Goal: Transaction & Acquisition: Book appointment/travel/reservation

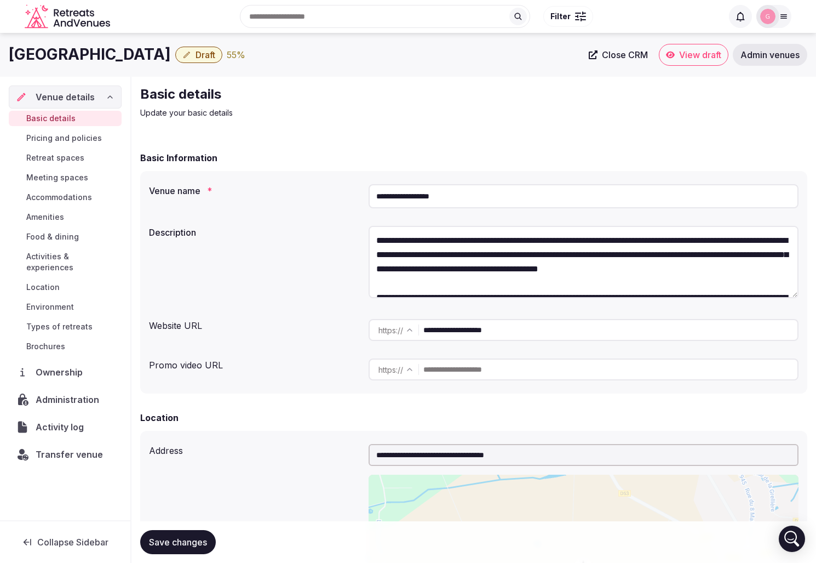
click at [703, 56] on span "View draft" at bounding box center [700, 54] width 42 height 11
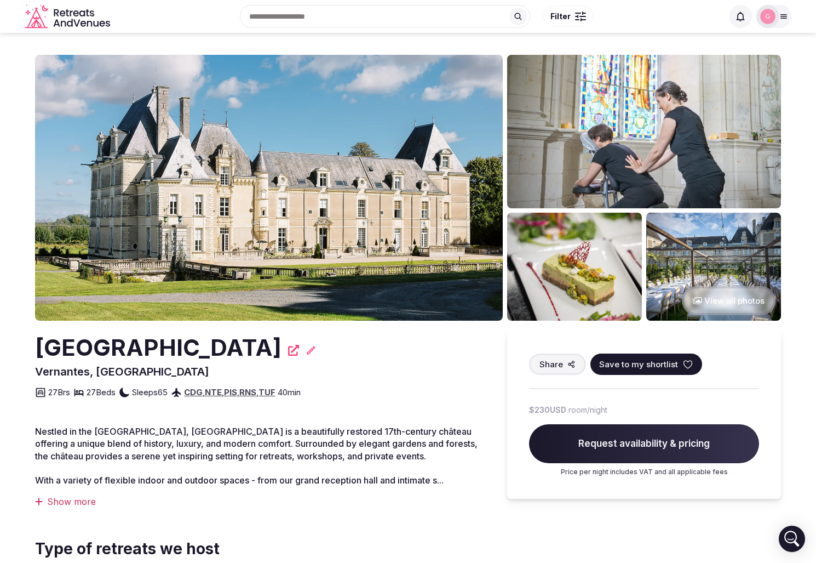
click at [195, 59] on img at bounding box center [269, 188] width 468 height 266
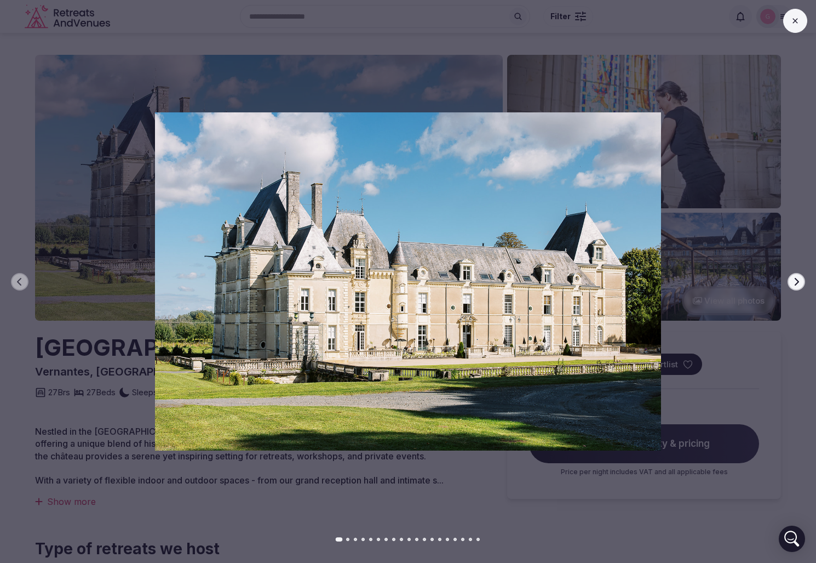
click at [667, 85] on div "Previous slide Next slide" at bounding box center [408, 281] width 816 height 563
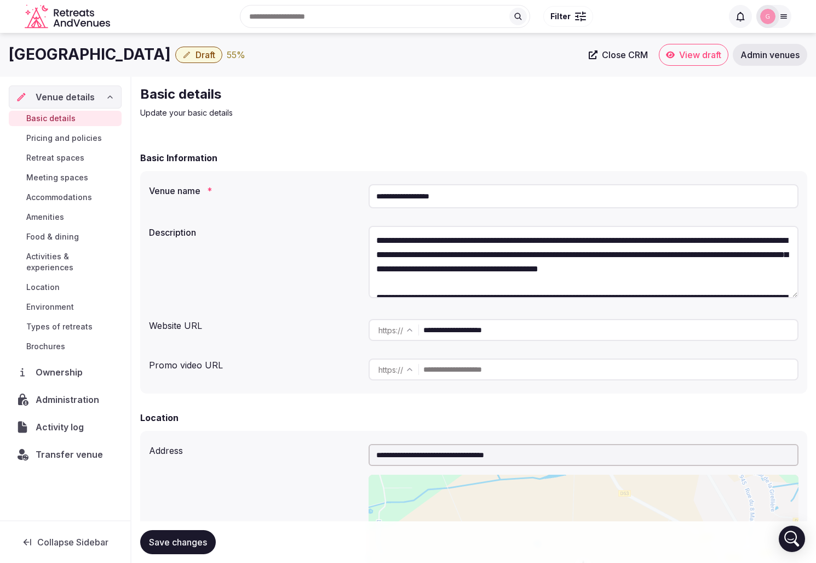
click at [196, 55] on span "Draft" at bounding box center [206, 54] width 20 height 11
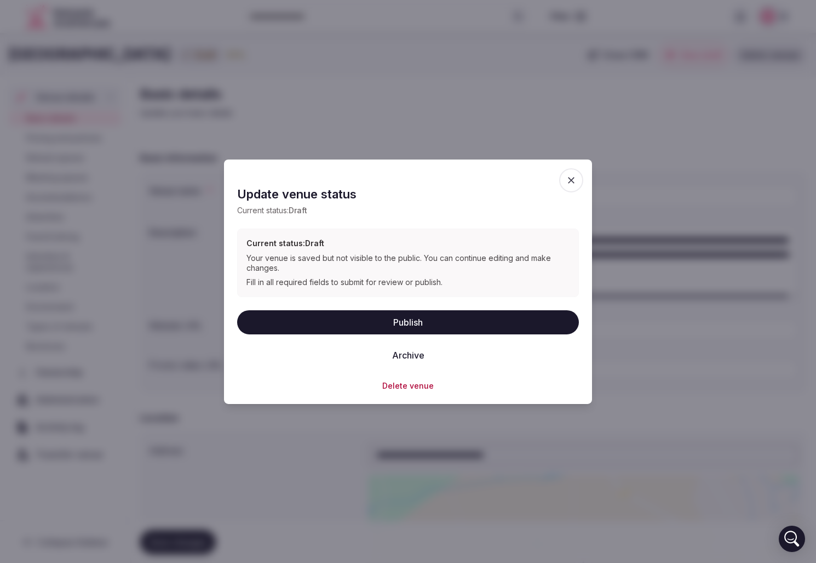
click at [574, 181] on icon "button" at bounding box center [571, 179] width 11 height 11
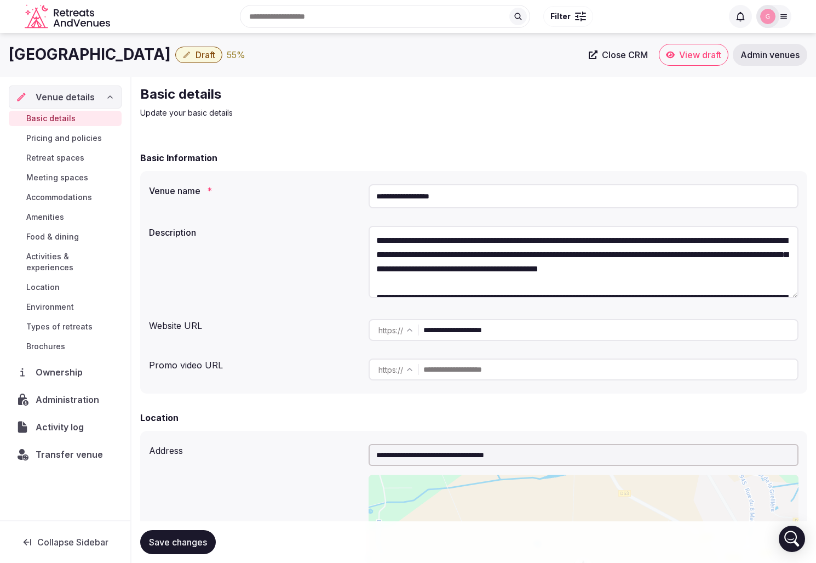
click at [196, 56] on span "Draft" at bounding box center [206, 54] width 20 height 11
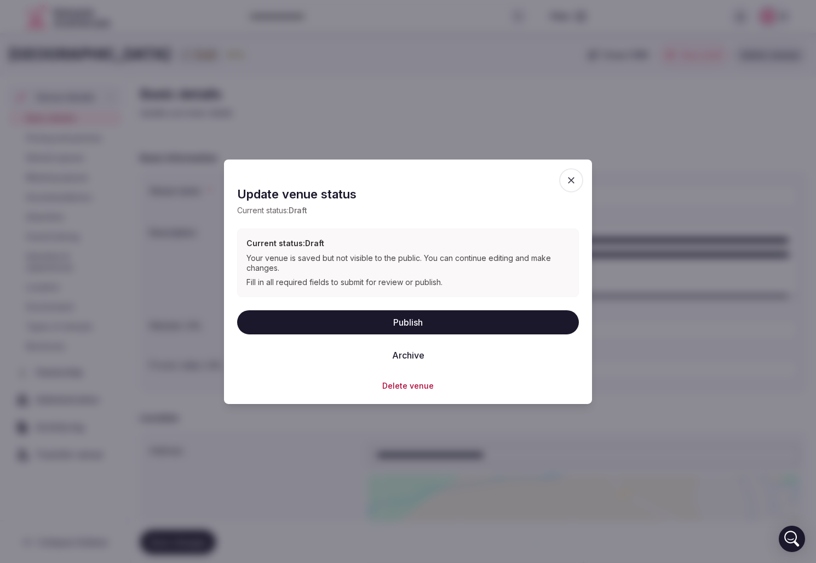
click at [571, 184] on icon "button" at bounding box center [571, 179] width 11 height 11
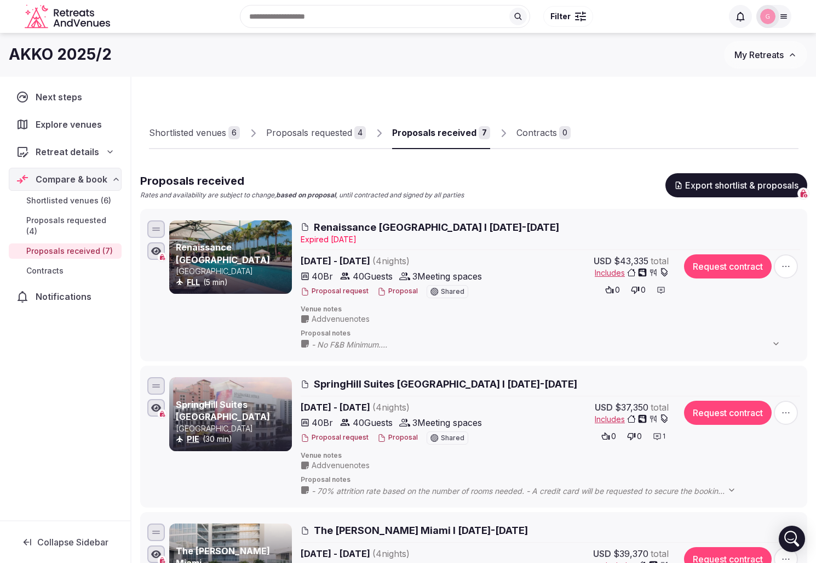
click at [62, 402] on div "Next steps Explore venues Retreat details Compare & book Shortlisted venues (6)…" at bounding box center [65, 298] width 130 height 443
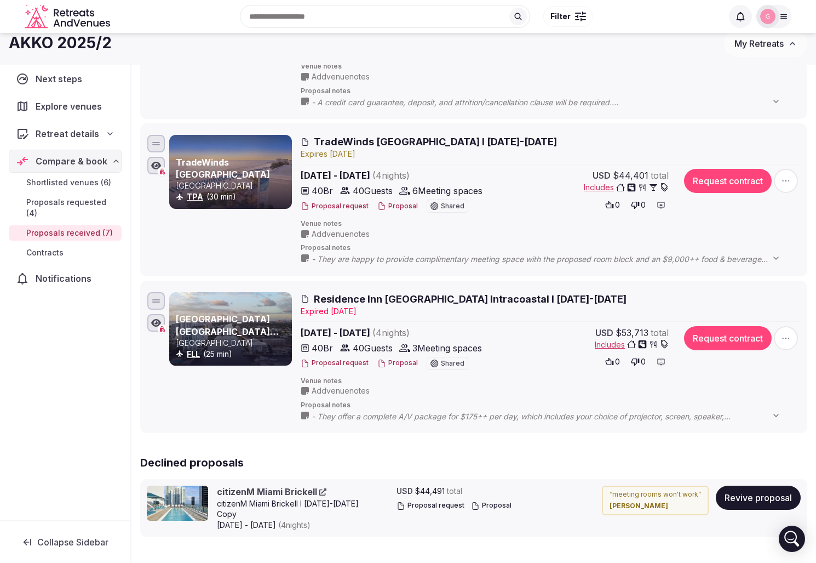
scroll to position [824, 0]
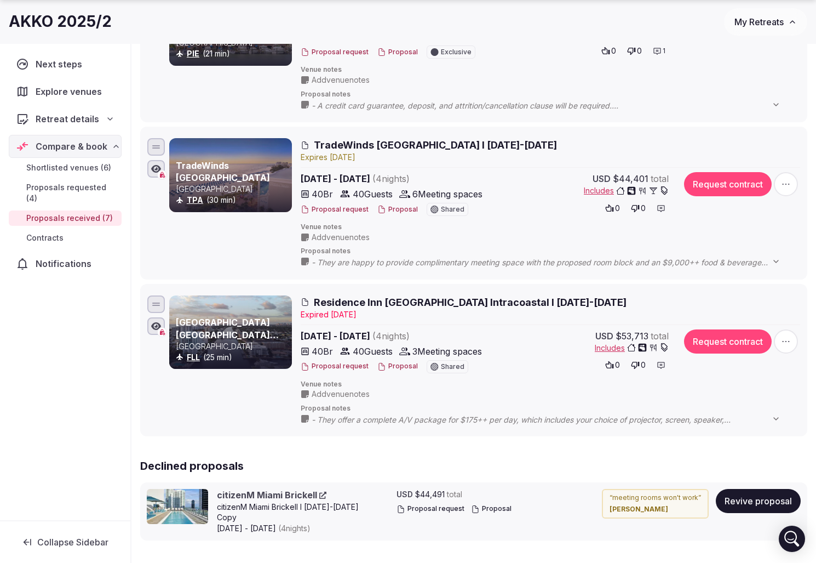
click at [415, 263] on span "- They are happy to provide complimentary meeting space with the proposed room …" at bounding box center [552, 262] width 480 height 11
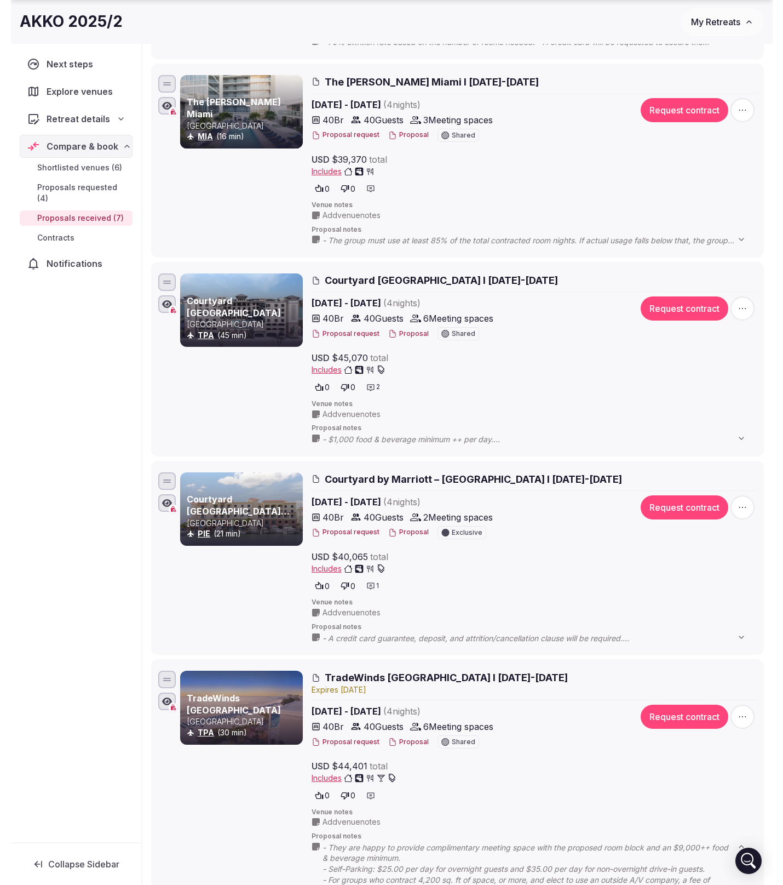
scroll to position [501, 0]
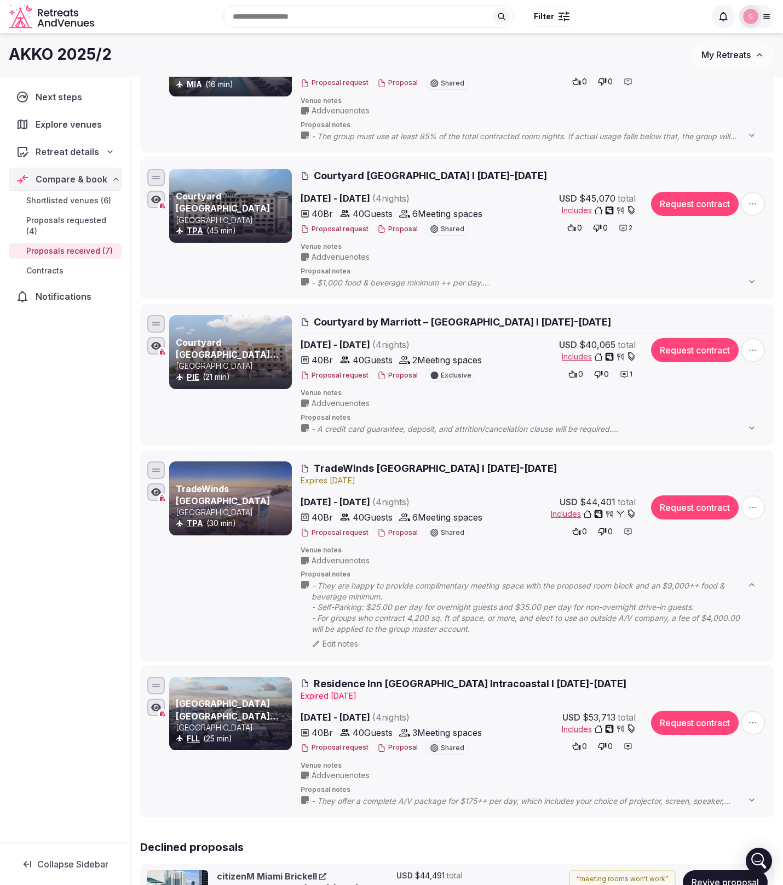
click at [370, 468] on span "TradeWinds [GEOGRAPHIC_DATA] I [DATE]-[DATE]" at bounding box center [435, 468] width 243 height 14
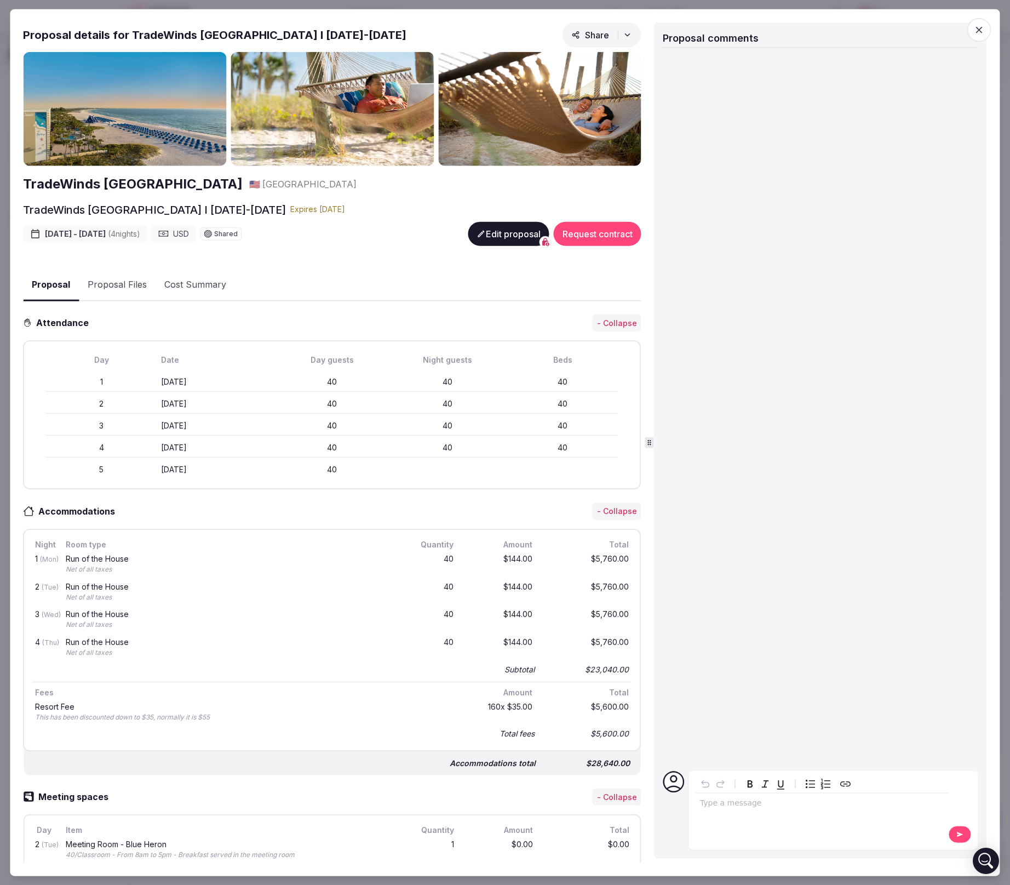
scroll to position [4, 0]
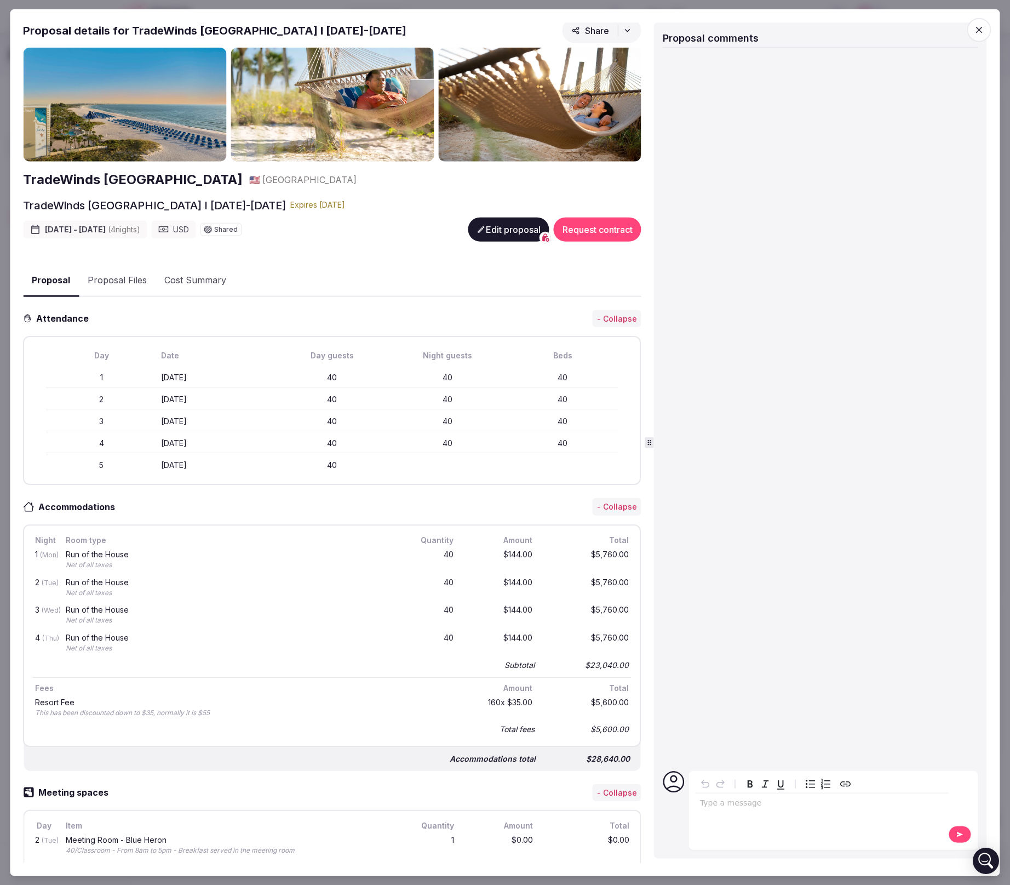
click at [816, 28] on icon "button" at bounding box center [979, 29] width 11 height 11
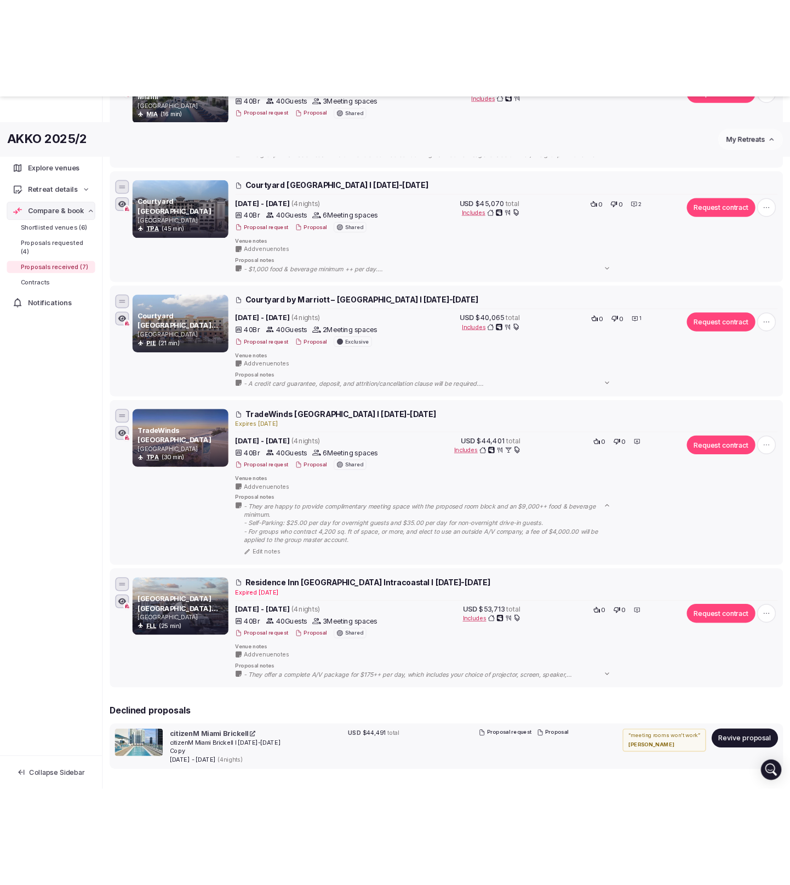
scroll to position [564, 0]
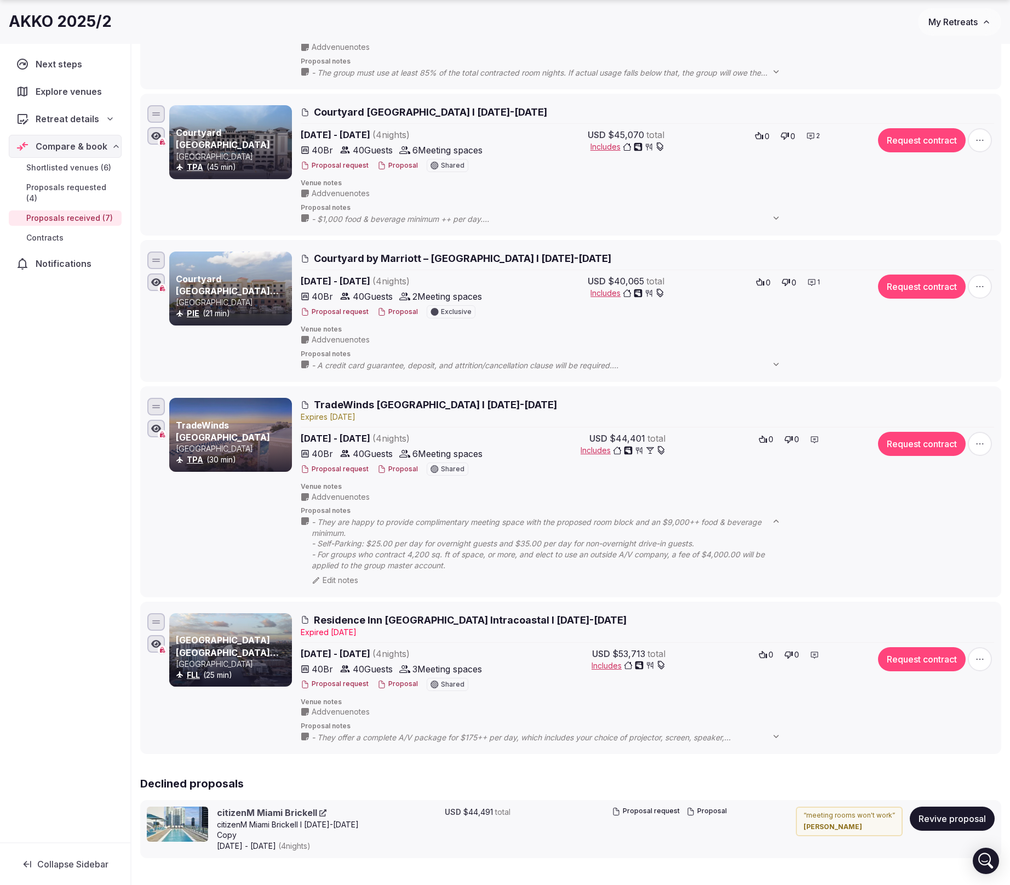
click at [593, 451] on span "Includes" at bounding box center [623, 450] width 85 height 11
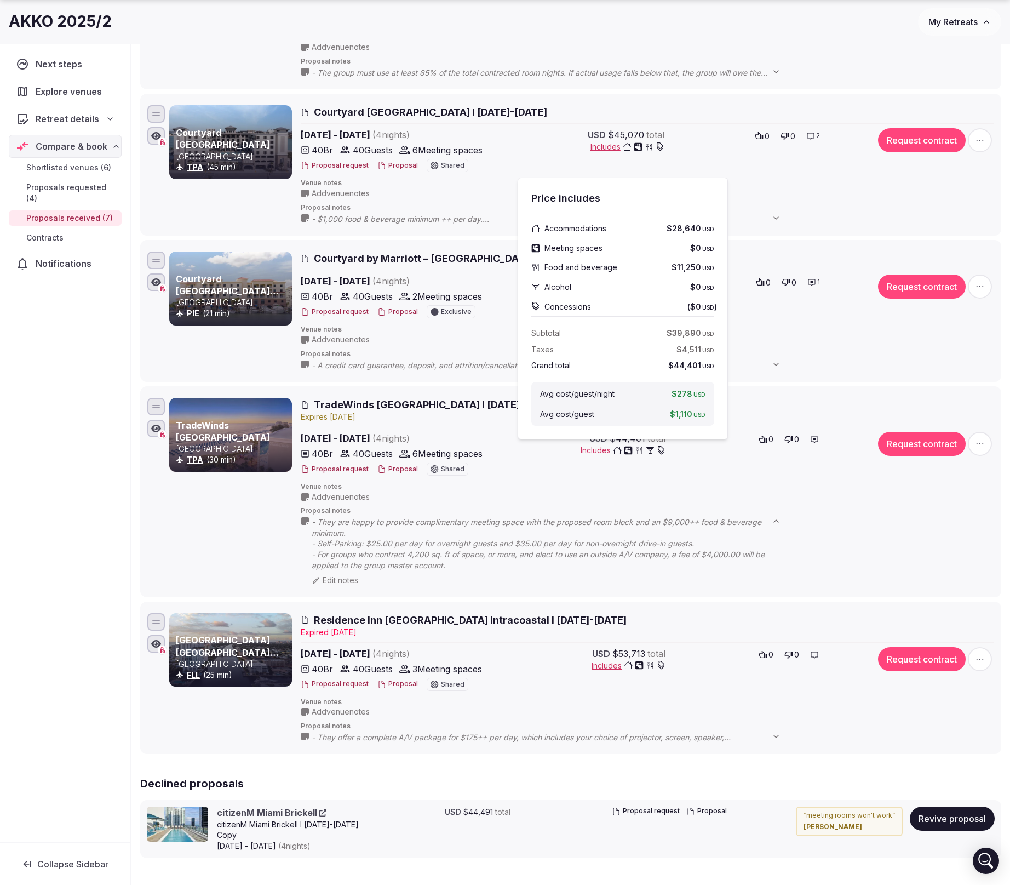
click at [661, 521] on span "- They are happy to provide complimentary meeting space with the proposed room …" at bounding box center [552, 544] width 480 height 54
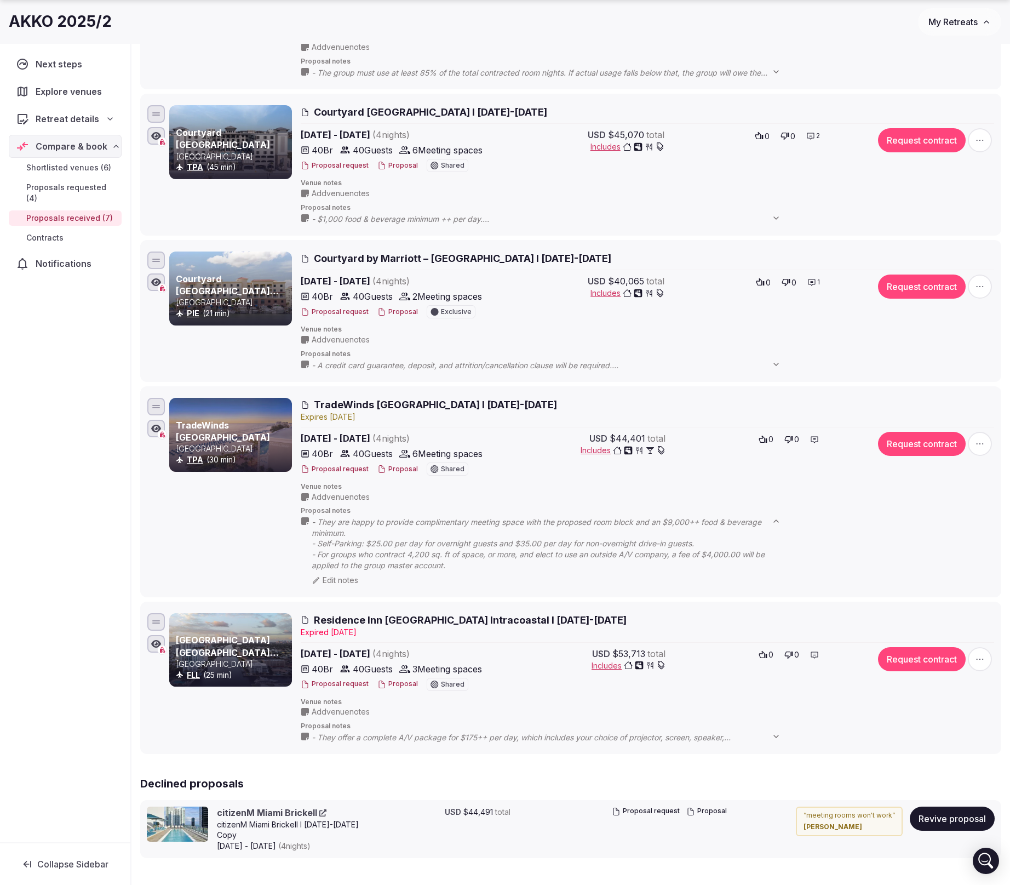
click at [395, 469] on button "Proposal" at bounding box center [397, 468] width 41 height 9
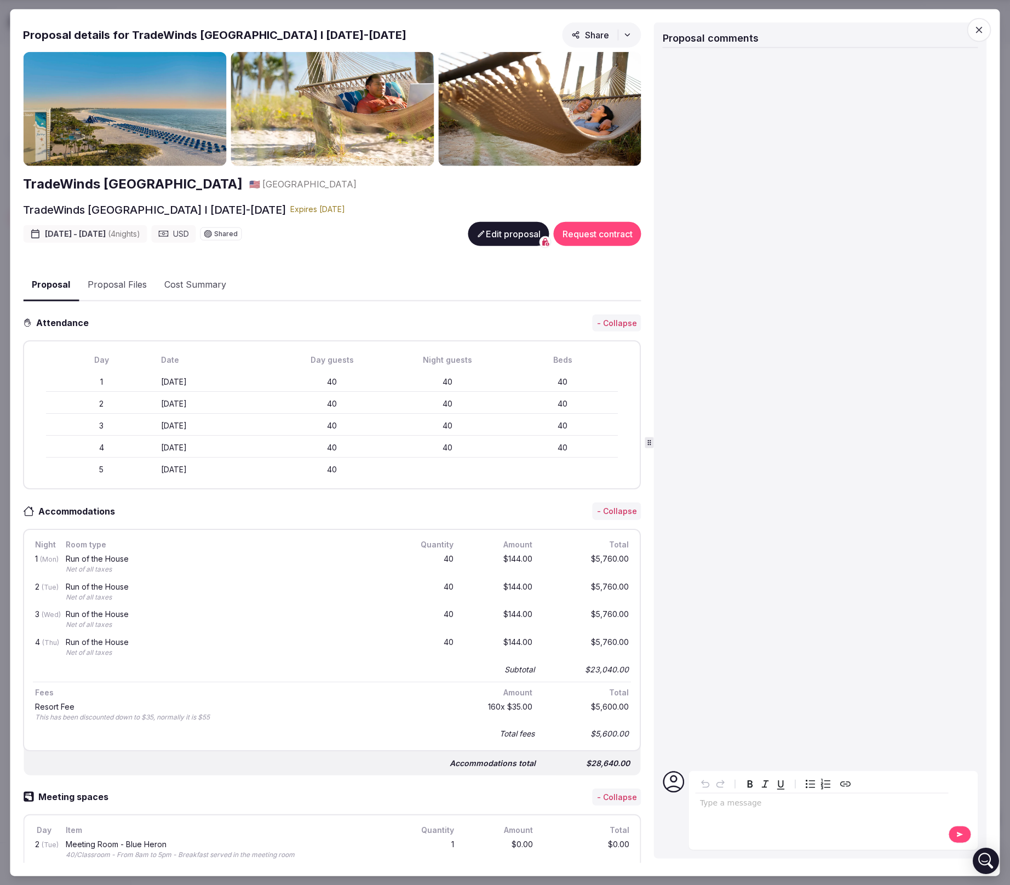
click at [816, 27] on icon "button" at bounding box center [979, 29] width 11 height 11
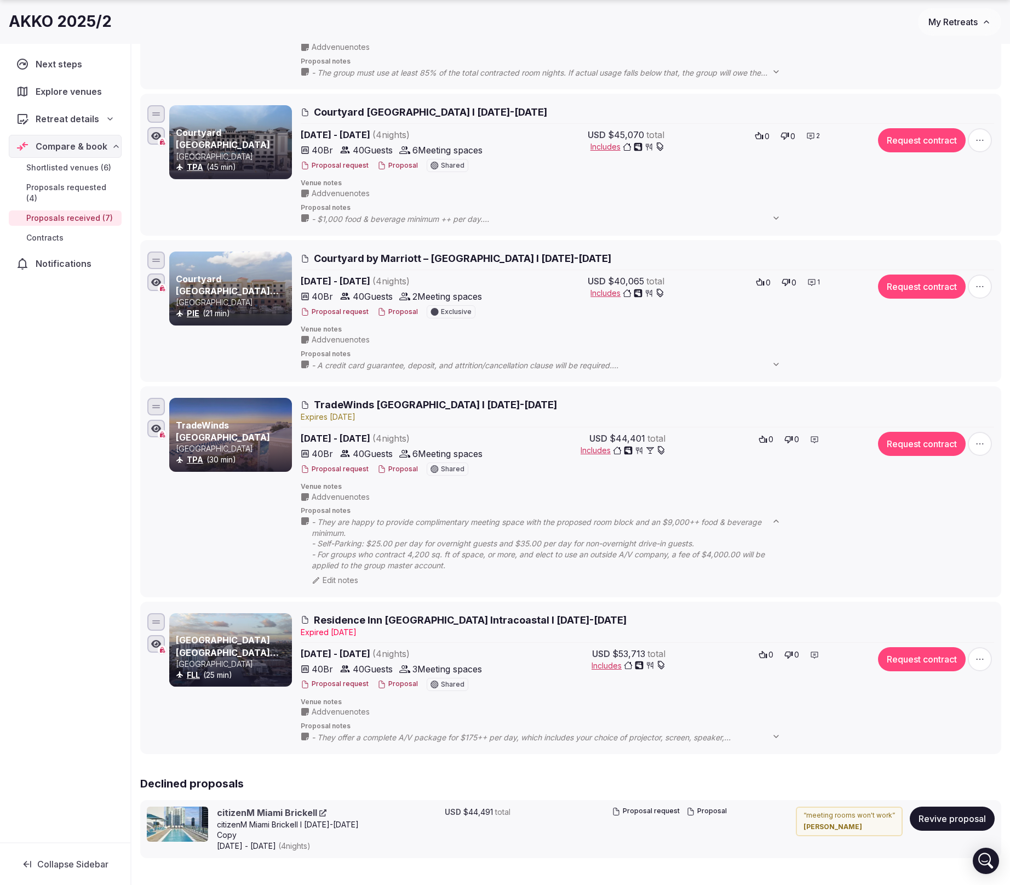
click at [816, 444] on button "Request contract" at bounding box center [922, 444] width 88 height 24
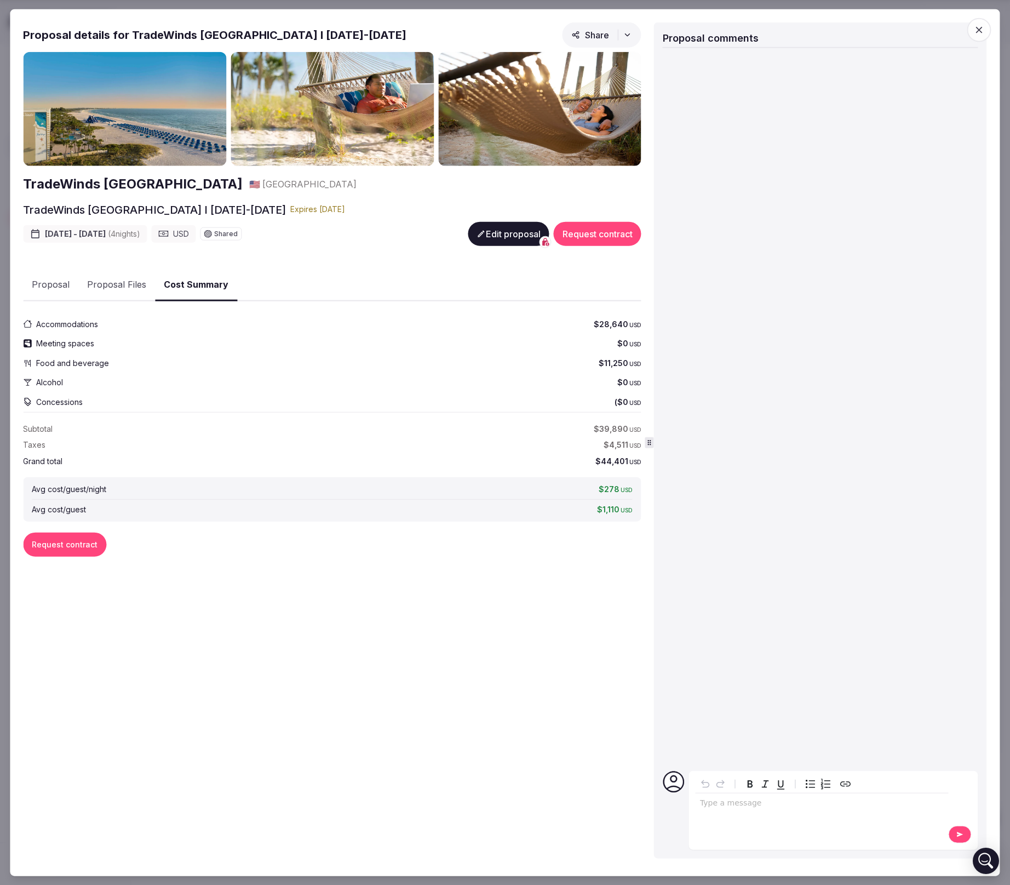
click at [816, 475] on div at bounding box center [821, 407] width 316 height 710
click at [816, 28] on icon "button" at bounding box center [979, 29] width 11 height 11
